Goal: Task Accomplishment & Management: Manage account settings

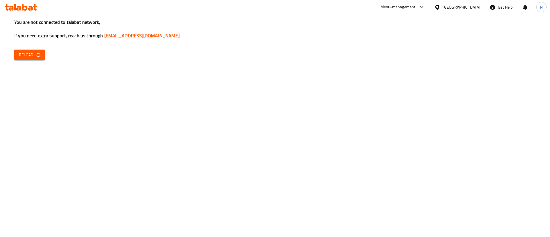
click at [37, 55] on icon "button" at bounding box center [39, 55] width 6 height 6
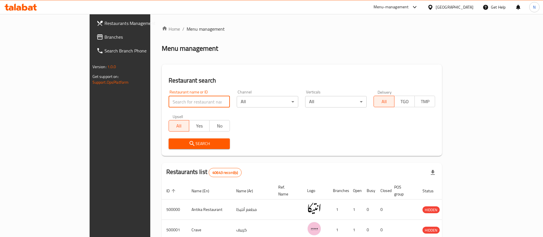
click at [170, 102] on input "search" at bounding box center [200, 101] width 62 height 11
paste input "695139"
type input "695139"
click button "Search" at bounding box center [200, 143] width 62 height 11
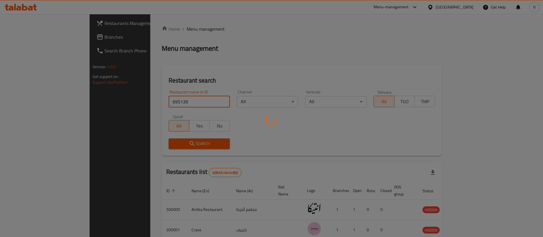
scroll to position [7, 0]
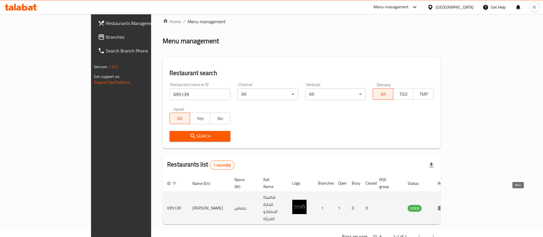
click at [445, 205] on icon "enhanced table" at bounding box center [441, 208] width 7 height 7
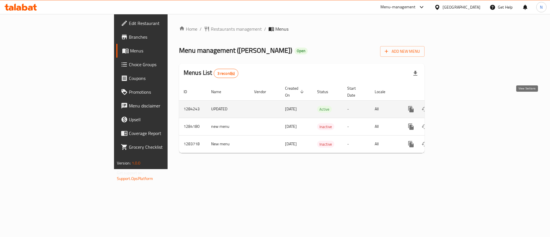
click at [456, 106] on icon "enhanced table" at bounding box center [452, 109] width 7 height 7
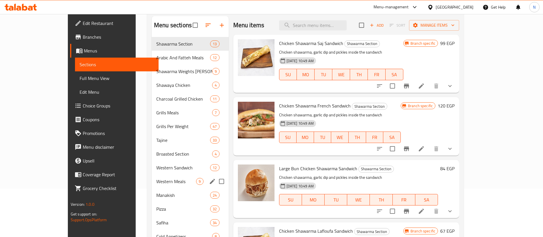
scroll to position [49, 0]
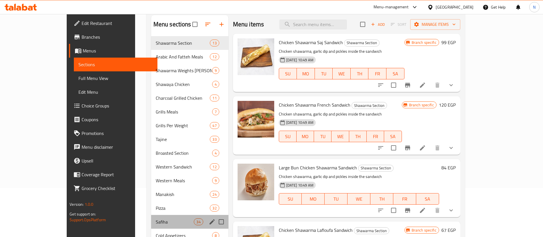
click at [151, 217] on div "[DEMOGRAPHIC_DATA] 34" at bounding box center [189, 222] width 77 height 14
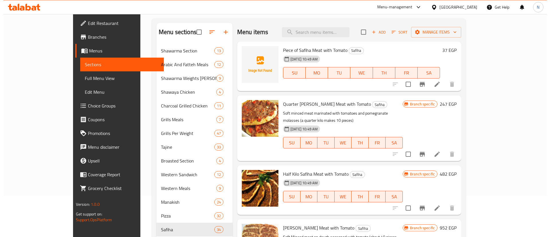
scroll to position [40, 0]
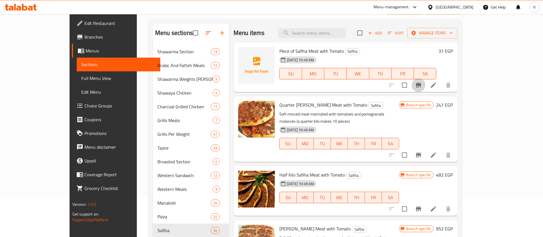
click at [422, 86] on icon "Branch-specific-item" at bounding box center [418, 85] width 7 height 7
